Goal: Task Accomplishment & Management: Check status

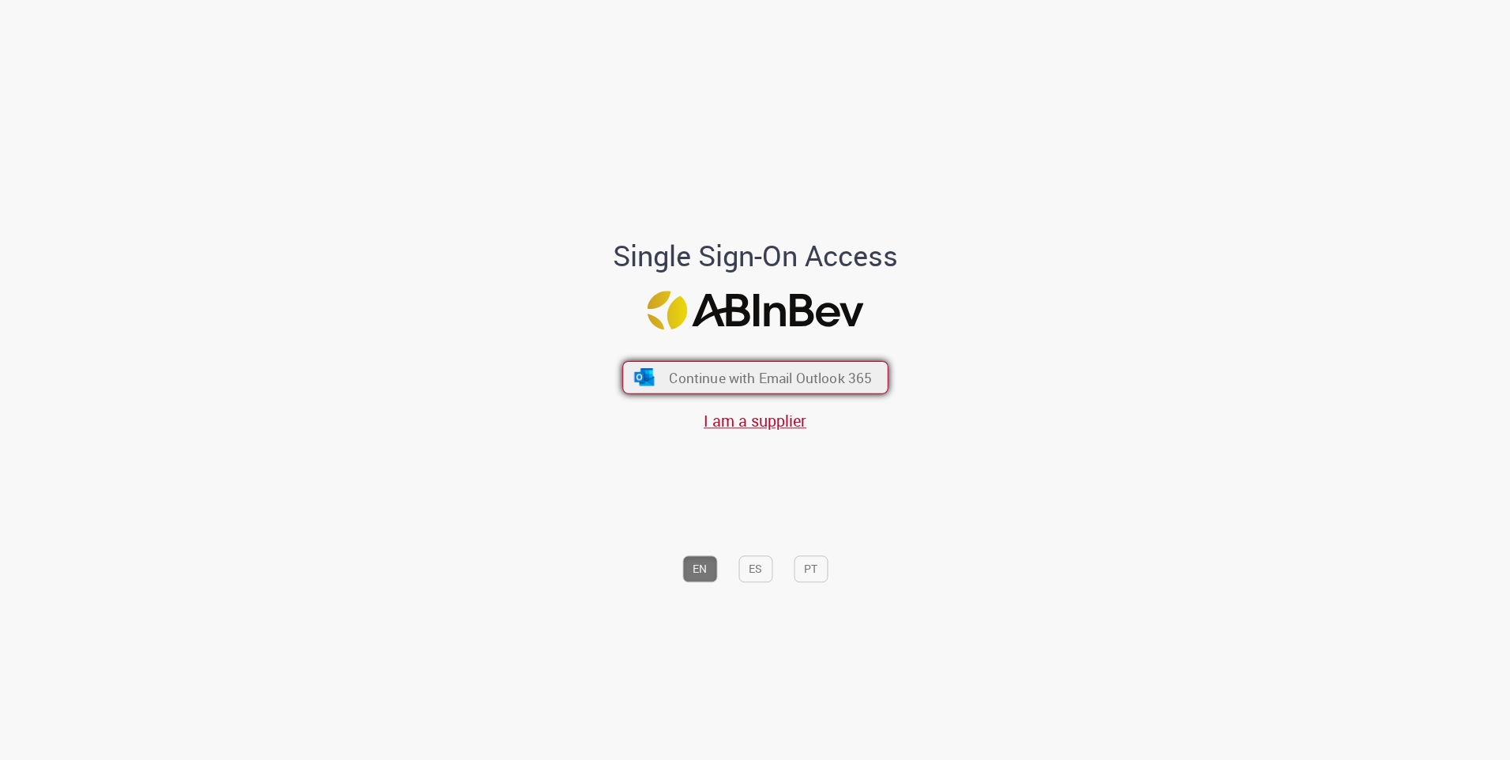
click at [805, 375] on span "Continue with Email Outlook 365" at bounding box center [770, 377] width 203 height 18
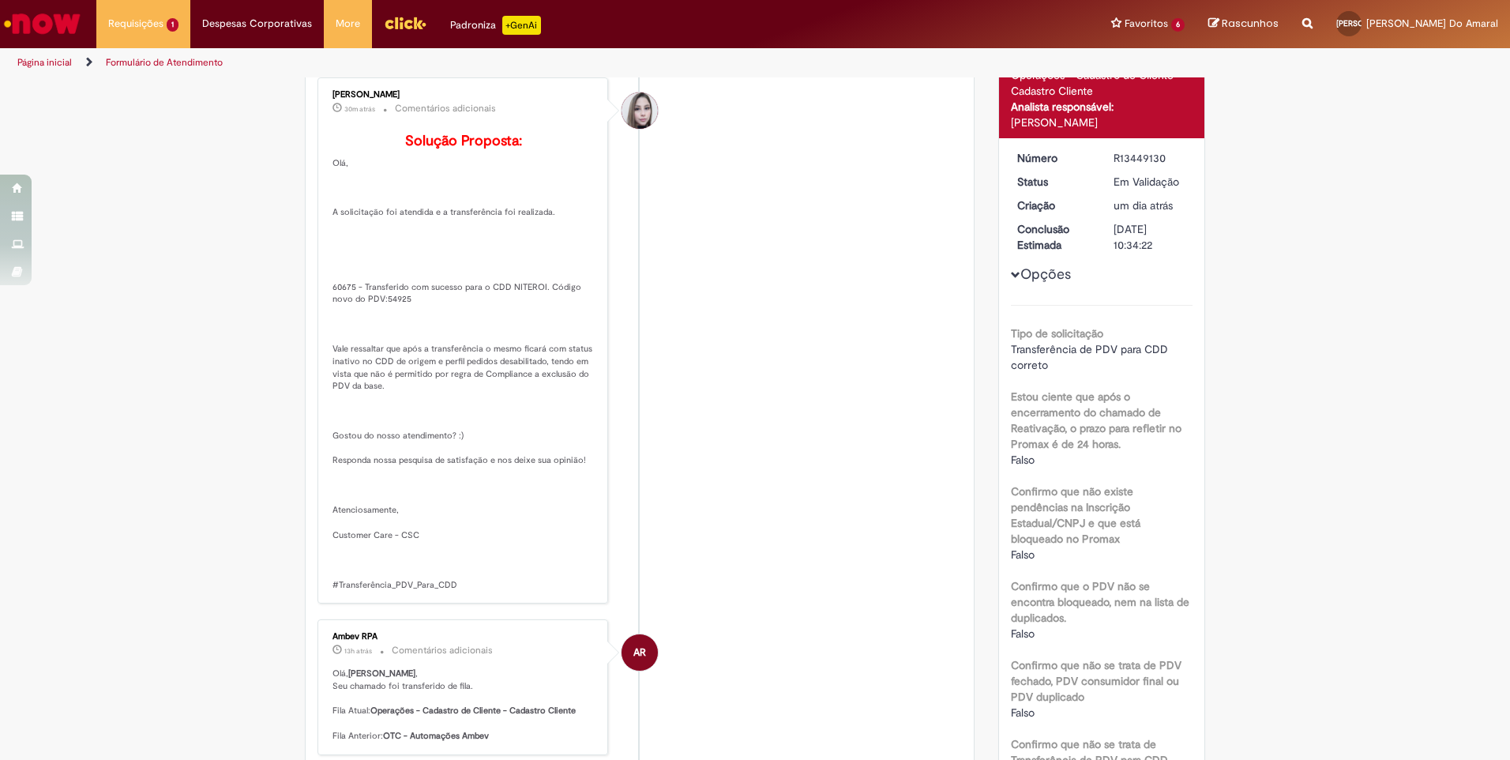
scroll to position [79, 0]
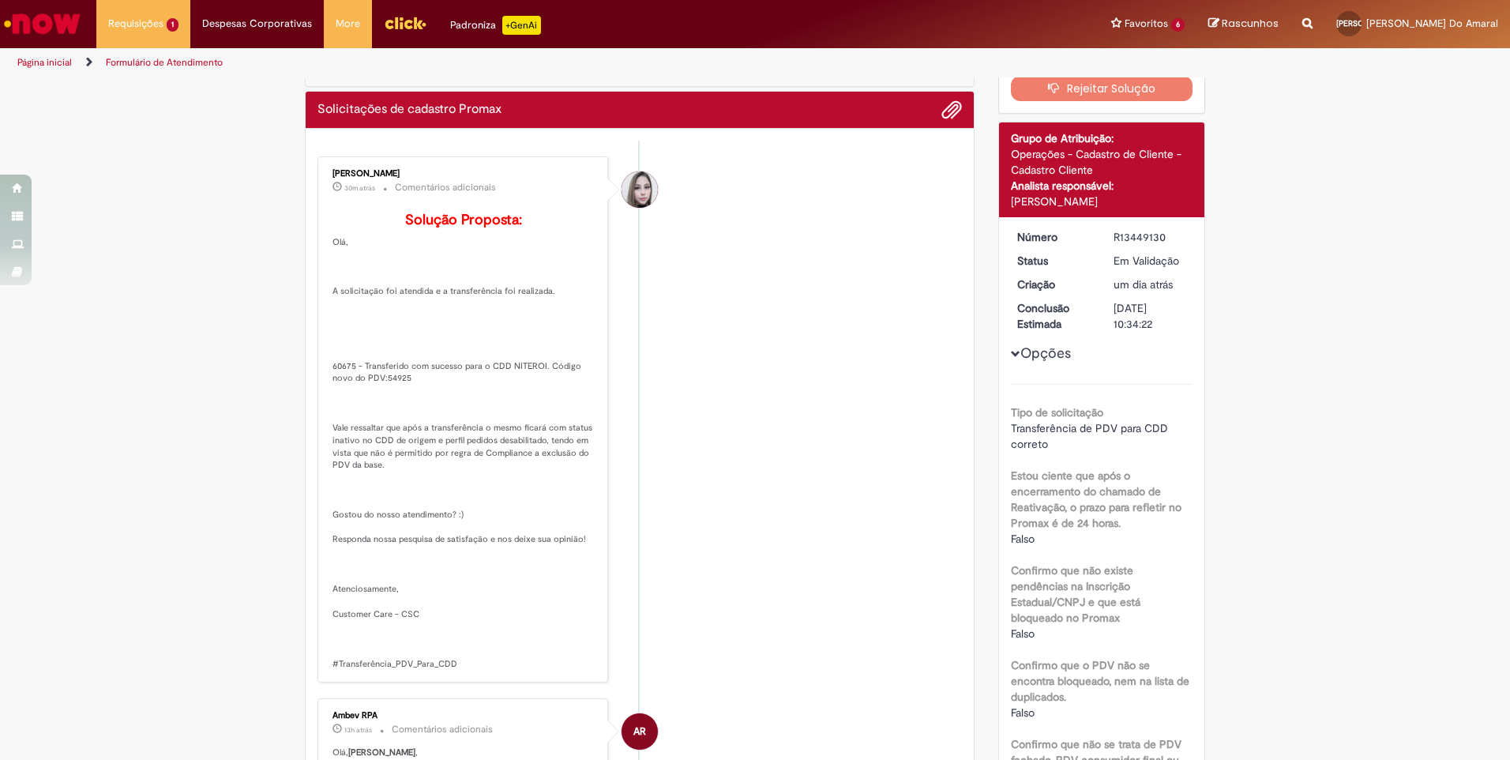
drag, startPoint x: 326, startPoint y: 265, endPoint x: 488, endPoint y: 688, distance: 453.1
click at [488, 670] on p "Solução Proposta: [GEOGRAPHIC_DATA], A solicitação foi atendida e a transferênc…" at bounding box center [463, 440] width 263 height 457
copy p "Olá, A solicitação foi atendida e a transferência foi realizada. 60675 - Transf…"
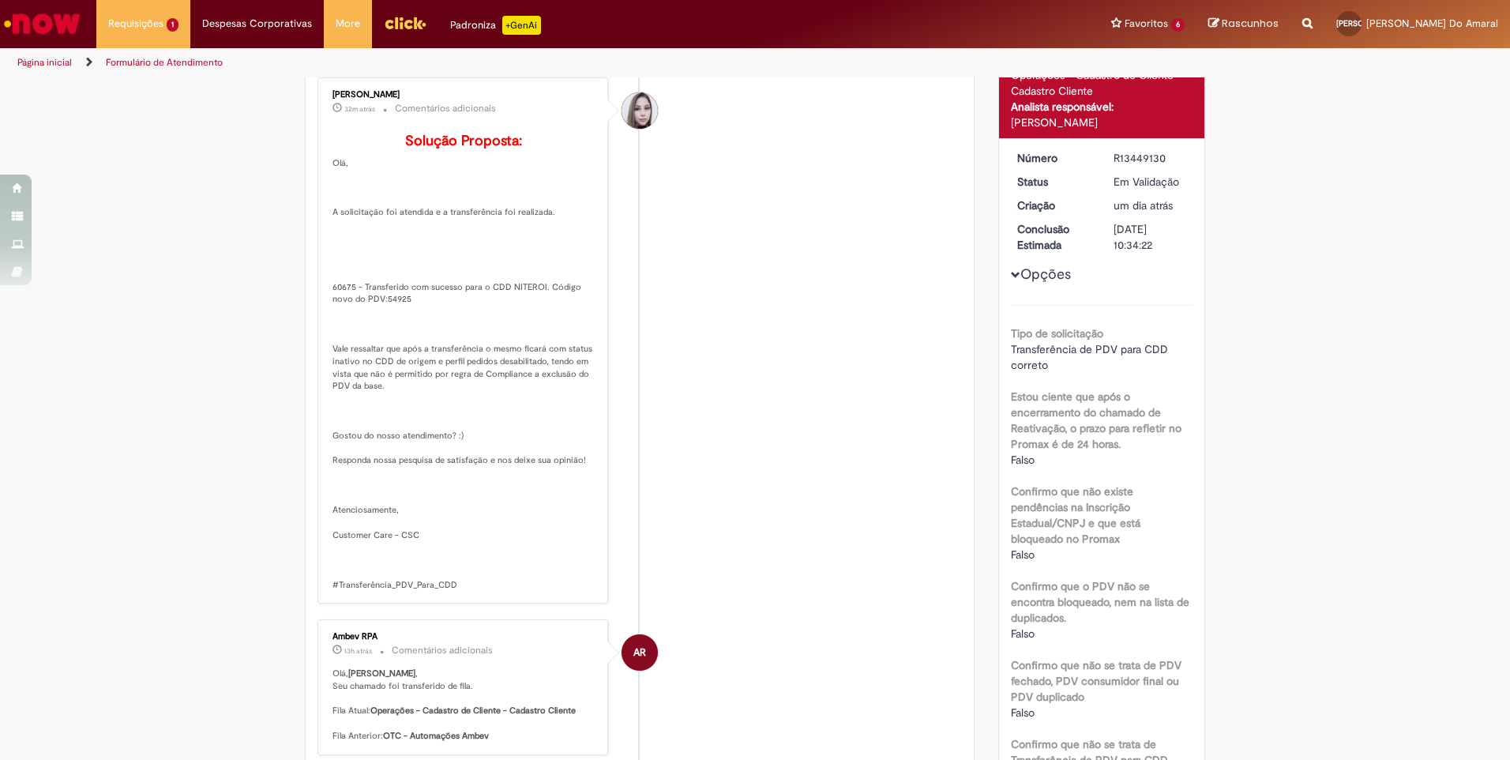
click at [515, 351] on p "Solução Proposta: [GEOGRAPHIC_DATA], A solicitação foi atendida e a transferênc…" at bounding box center [463, 361] width 263 height 457
drag, startPoint x: 367, startPoint y: 396, endPoint x: 426, endPoint y: 403, distance: 59.7
click at [426, 403] on p "Solução Proposta: [GEOGRAPHIC_DATA], A solicitação foi atendida e a transferênc…" at bounding box center [463, 361] width 263 height 457
click at [427, 403] on p "Solução Proposta: [GEOGRAPHIC_DATA], A solicitação foi atendida e a transferênc…" at bounding box center [463, 361] width 263 height 457
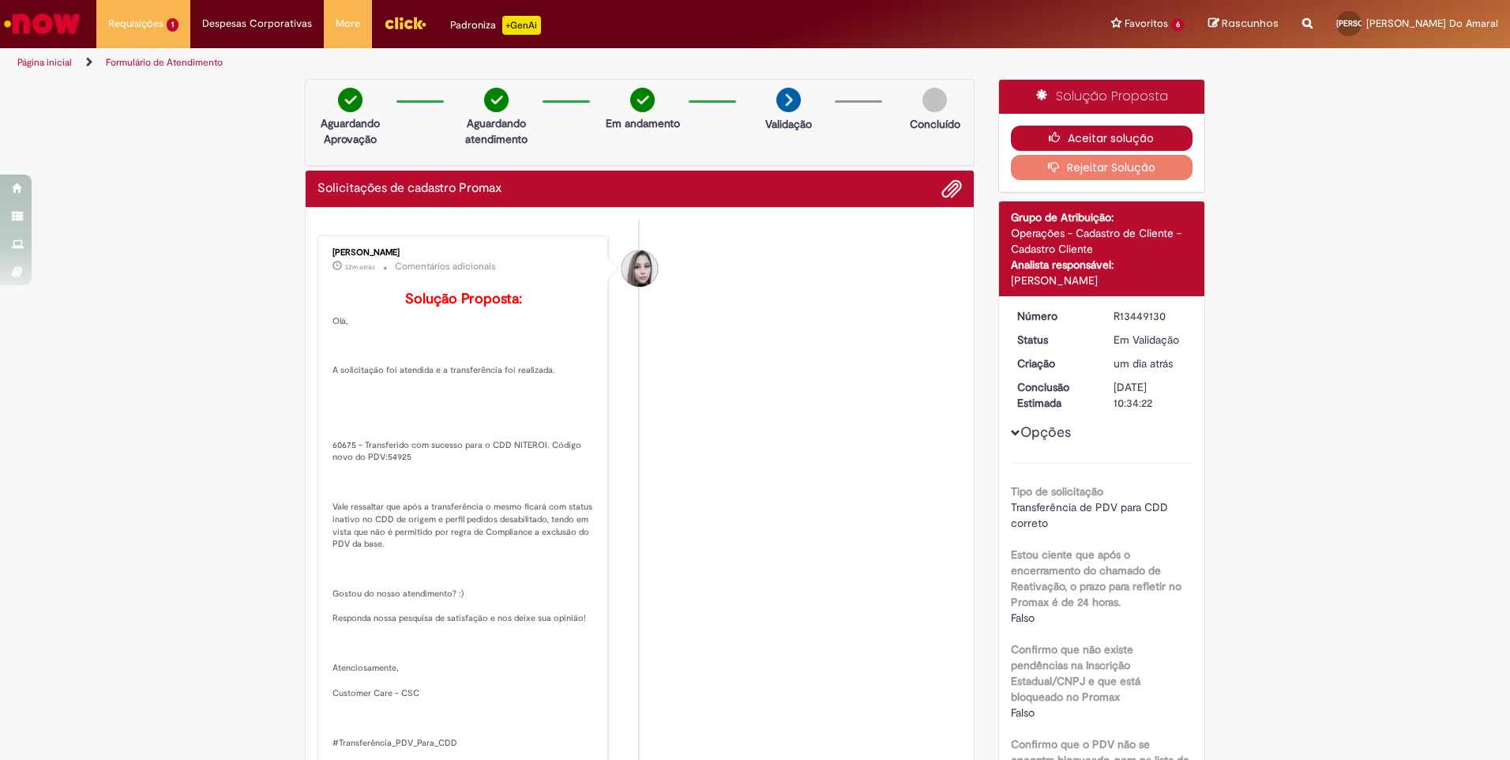
click at [1128, 141] on button "Aceitar solução" at bounding box center [1102, 138] width 182 height 25
click at [922, 268] on li "[PERSON_NAME] 32m atrás 32 minutos atrás Comentários adicionais Solução Propost…" at bounding box center [639, 498] width 644 height 527
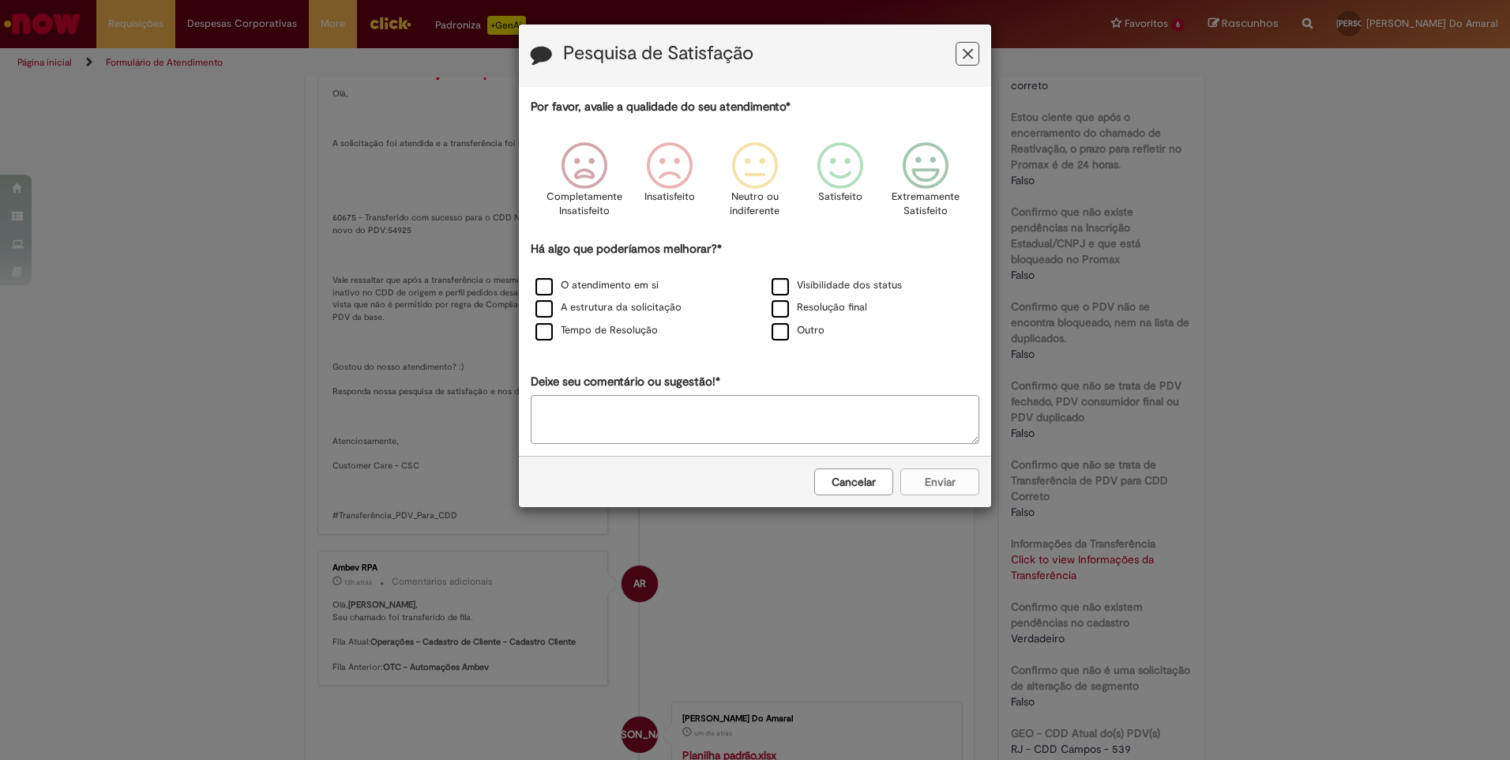
scroll to position [711, 0]
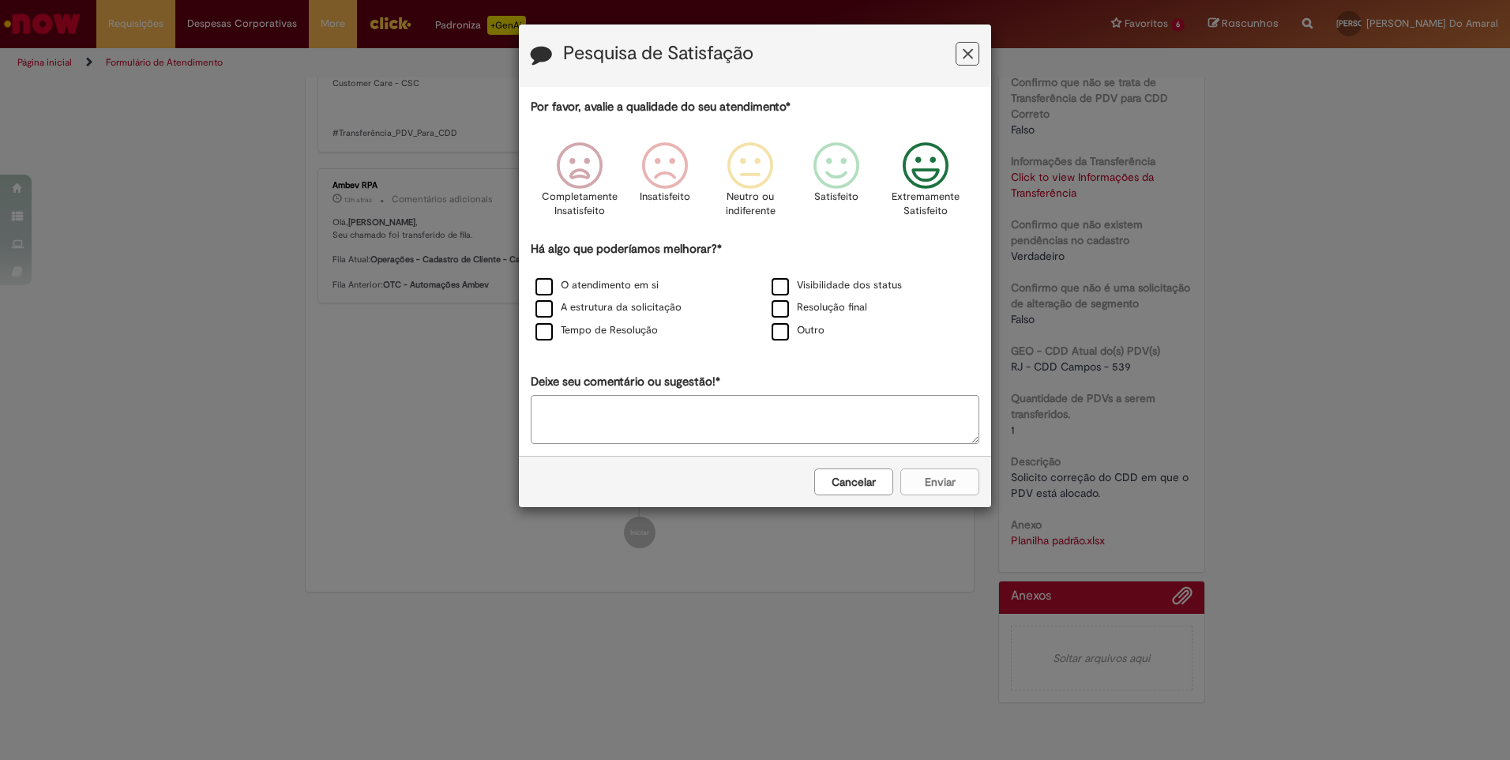
click at [933, 168] on icon "Feedback" at bounding box center [925, 165] width 59 height 47
click at [596, 284] on label "O atendimento em si" at bounding box center [596, 285] width 123 height 15
click at [589, 301] on label "A estrutura da solicitação" at bounding box center [608, 307] width 146 height 15
click at [591, 326] on label "Tempo de Resolução" at bounding box center [596, 330] width 122 height 15
click at [804, 302] on label "Resolução final" at bounding box center [819, 307] width 96 height 15
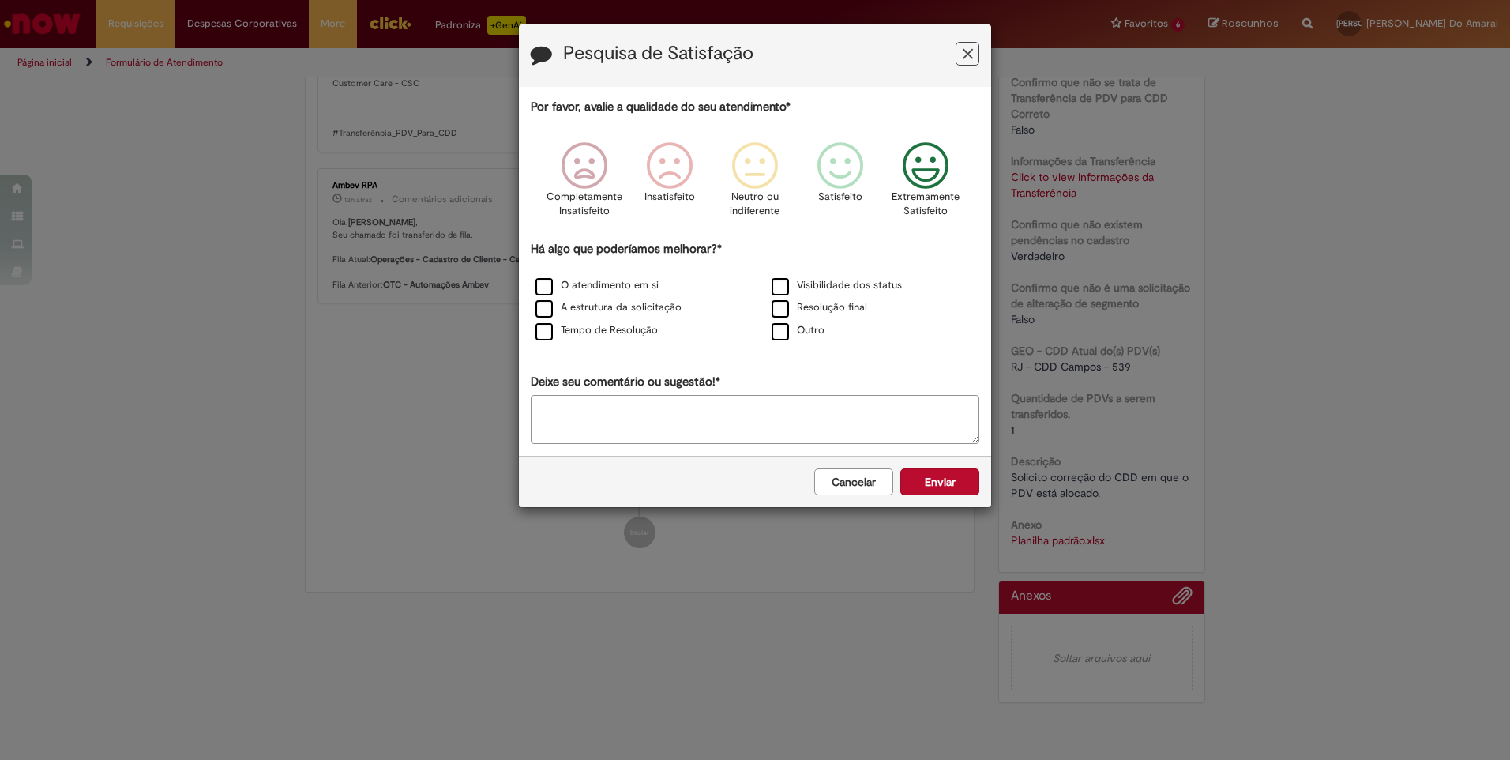
click at [809, 275] on div "Visibilidade dos status" at bounding box center [873, 286] width 236 height 23
click at [836, 279] on label "Visibilidade dos status" at bounding box center [836, 285] width 130 height 15
click at [966, 479] on button "Enviar" at bounding box center [939, 481] width 79 height 27
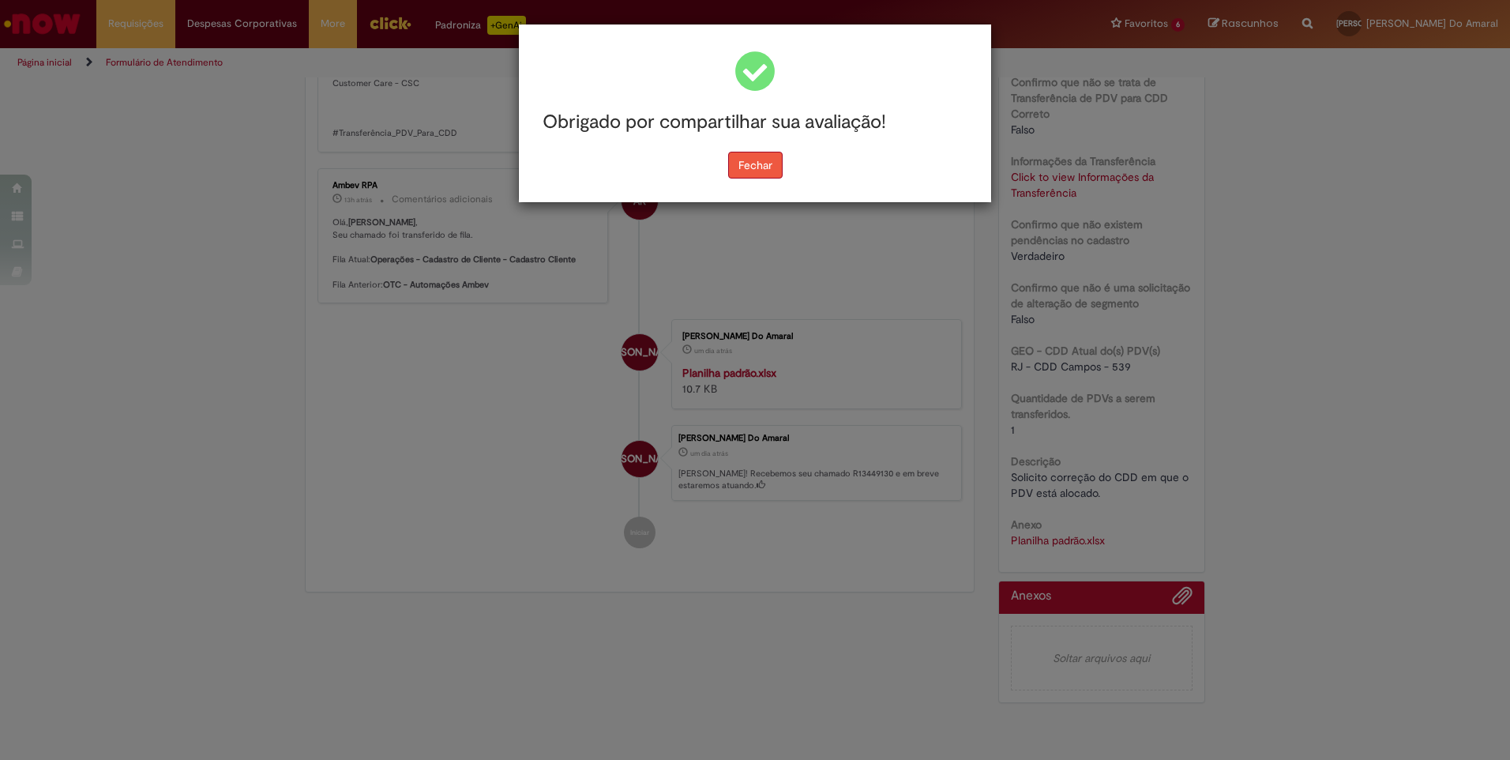
click at [771, 169] on button "Fechar" at bounding box center [755, 165] width 54 height 27
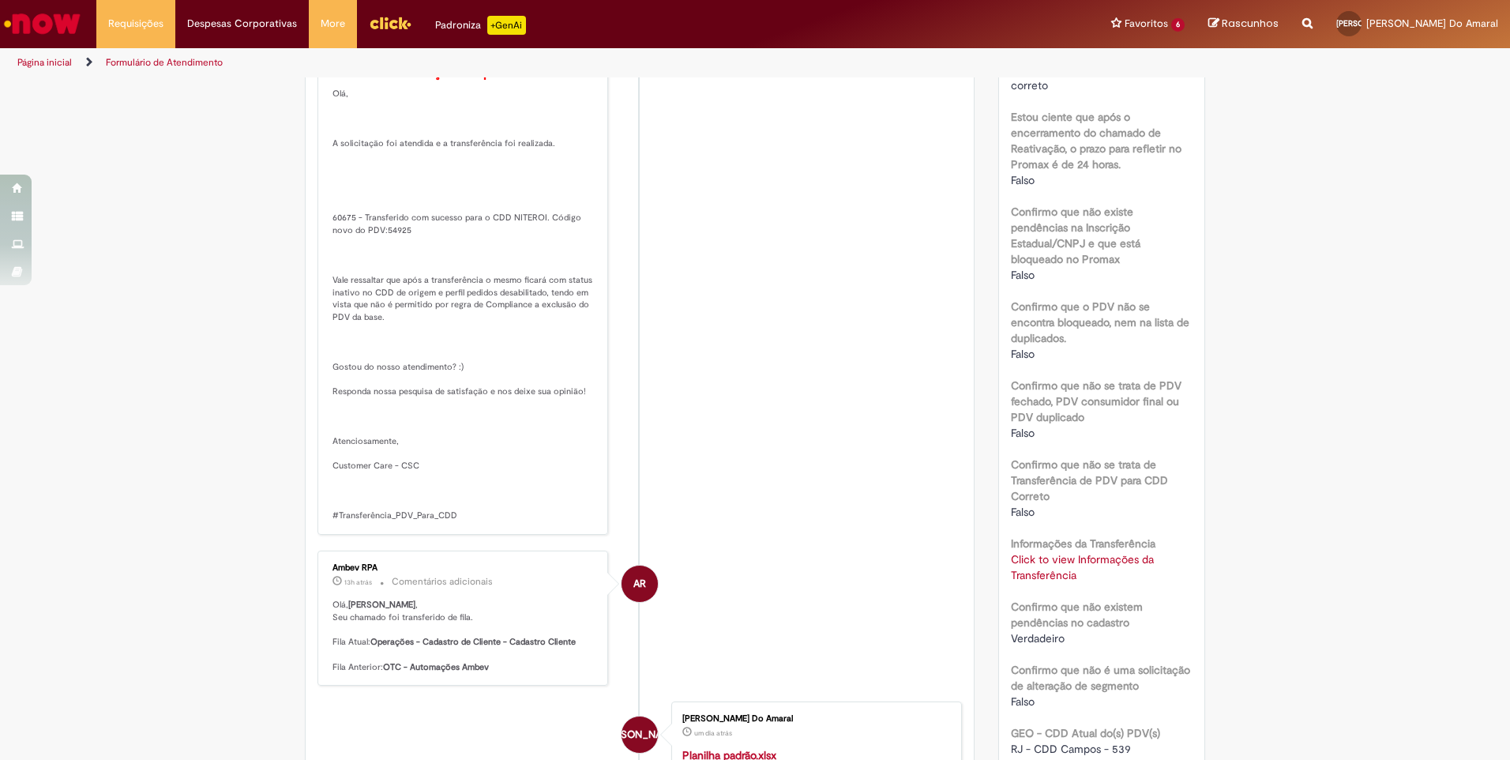
scroll to position [0, 0]
